Goal: Go to known website: Go to known website

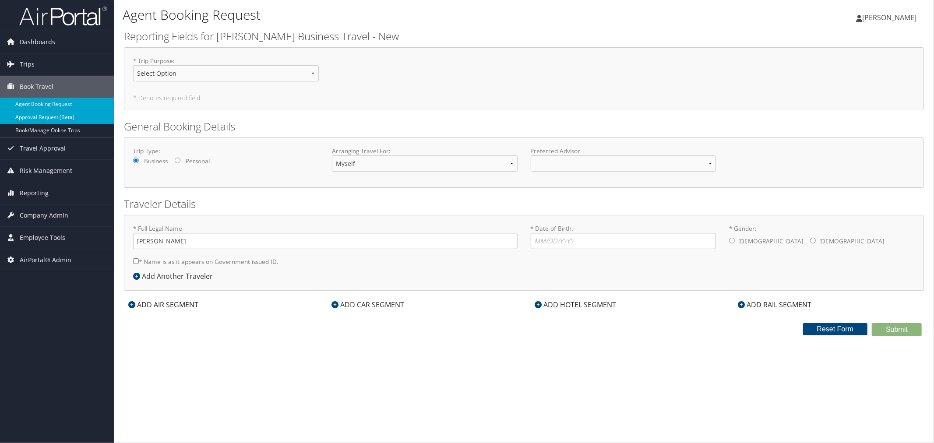
click at [61, 118] on link "Approval Request (Beta)" at bounding box center [57, 117] width 114 height 13
